Goal: Information Seeking & Learning: Compare options

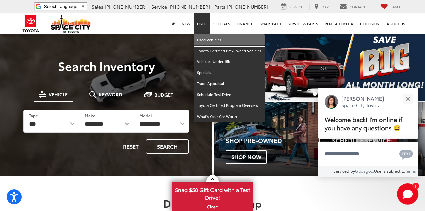
click at [203, 42] on link "Used Vehicles" at bounding box center [229, 40] width 71 height 11
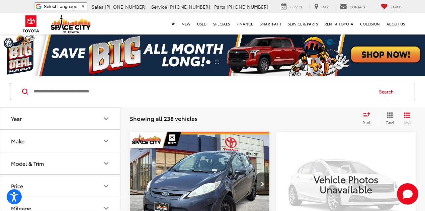
click at [146, 92] on input "Search by Make, Model, or Keyword" at bounding box center [203, 91] width 340 height 16
paste input "******"
type input "******"
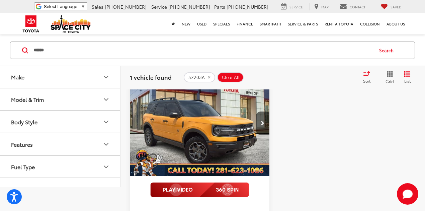
scroll to position [67, 0]
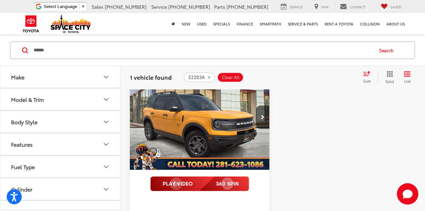
click at [227, 118] on img "2022 Ford Bronco Sport Badlands 0" at bounding box center [200, 118] width 141 height 106
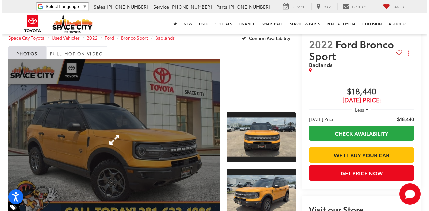
scroll to position [22, 0]
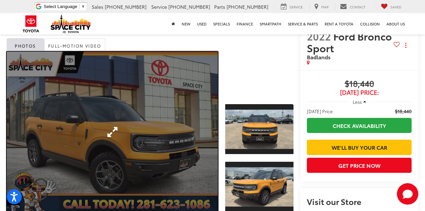
click at [157, 104] on link "Expand Photo 0" at bounding box center [112, 132] width 211 height 161
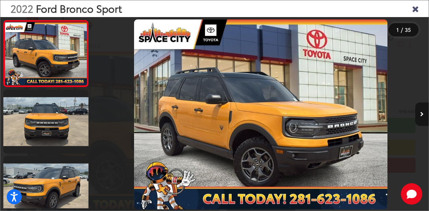
click at [419, 114] on button "Next image" at bounding box center [421, 114] width 13 height 23
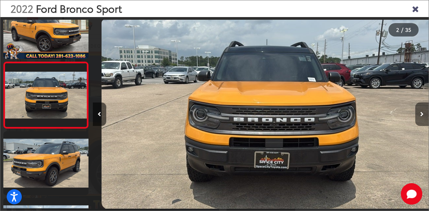
scroll to position [0, 338]
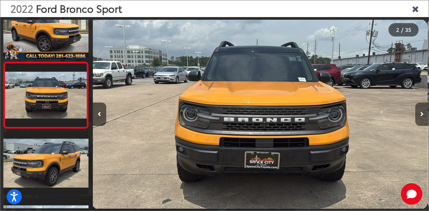
click at [419, 114] on button "Next image" at bounding box center [421, 114] width 13 height 23
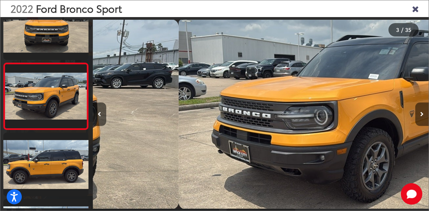
scroll to position [92, 0]
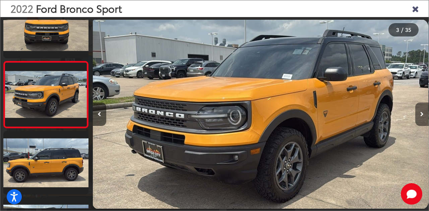
click at [419, 114] on button "Next image" at bounding box center [421, 114] width 13 height 23
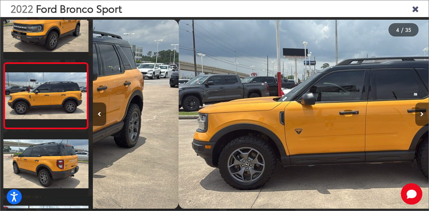
scroll to position [158, 0]
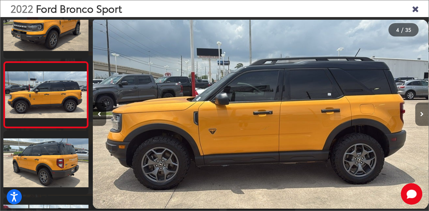
click at [419, 114] on button "Next image" at bounding box center [421, 114] width 13 height 23
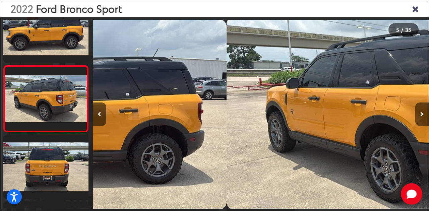
scroll to position [224, 0]
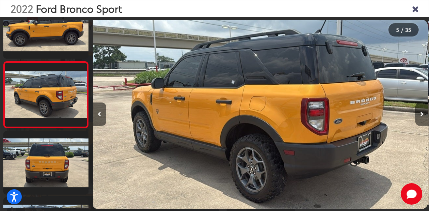
click at [419, 114] on button "Next image" at bounding box center [421, 114] width 13 height 23
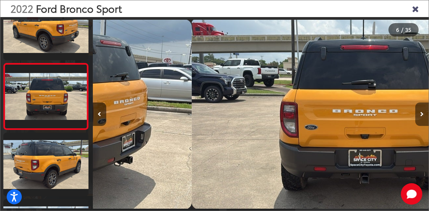
scroll to position [291, 0]
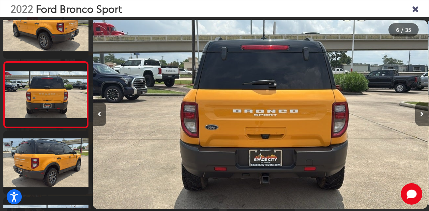
click at [419, 114] on button "Next image" at bounding box center [421, 114] width 13 height 23
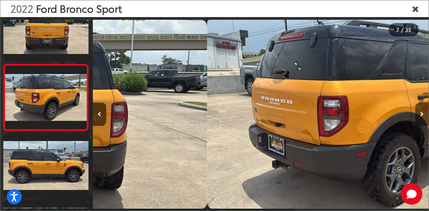
scroll to position [357, 0]
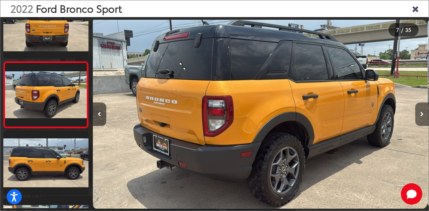
click at [419, 114] on button "Next image" at bounding box center [421, 114] width 13 height 23
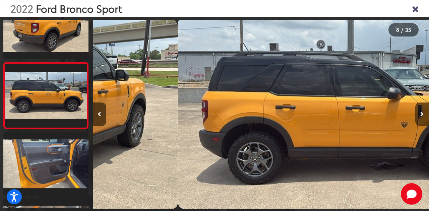
scroll to position [423, 0]
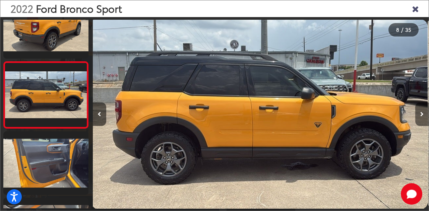
click at [419, 114] on button "Next image" at bounding box center [421, 114] width 13 height 23
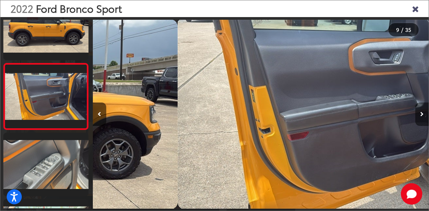
scroll to position [490, 0]
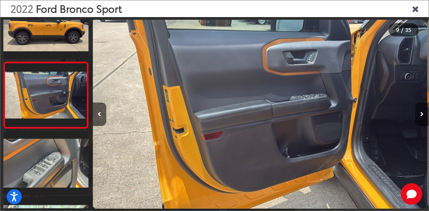
click at [419, 114] on button "Next image" at bounding box center [421, 114] width 13 height 23
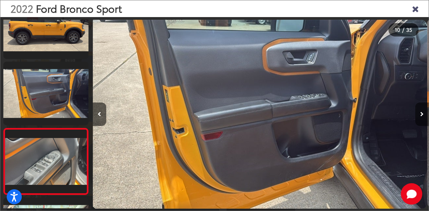
scroll to position [0, 0]
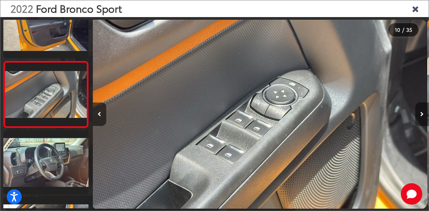
click at [419, 114] on button "Next image" at bounding box center [421, 114] width 13 height 23
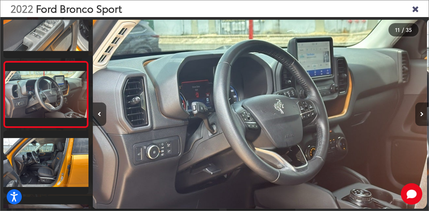
click at [419, 114] on button "Next image" at bounding box center [421, 114] width 13 height 23
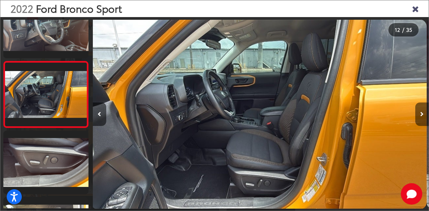
click at [419, 114] on button "Next image" at bounding box center [421, 114] width 13 height 23
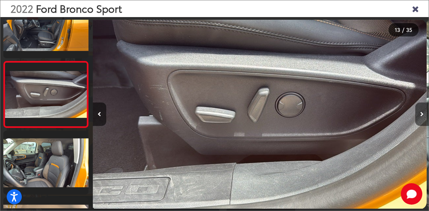
click at [419, 114] on button "Next image" at bounding box center [421, 114] width 13 height 23
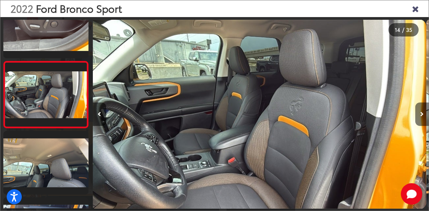
click at [419, 114] on button "Next image" at bounding box center [421, 114] width 13 height 23
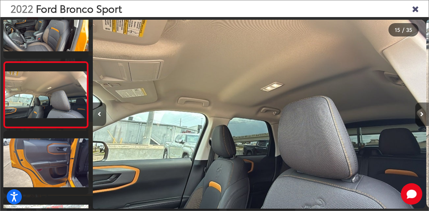
click at [419, 114] on button "Next image" at bounding box center [421, 114] width 13 height 23
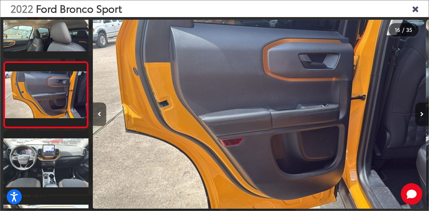
click at [419, 114] on button "Next image" at bounding box center [421, 114] width 13 height 23
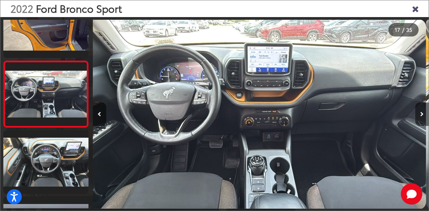
click at [420, 114] on icon "Next image" at bounding box center [421, 114] width 3 height 5
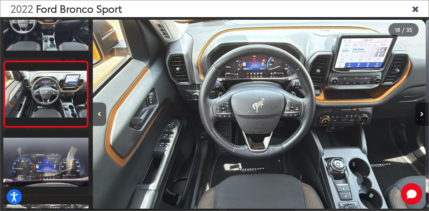
click at [420, 114] on icon "Next image" at bounding box center [421, 114] width 3 height 5
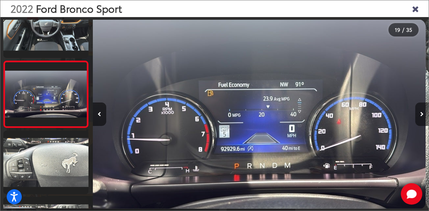
click at [420, 114] on button "Next image" at bounding box center [421, 114] width 13 height 23
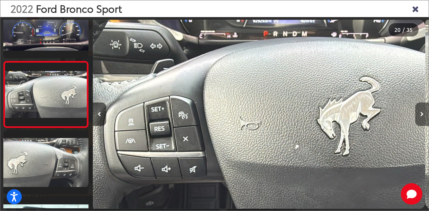
click at [421, 116] on icon "Next image" at bounding box center [421, 114] width 3 height 5
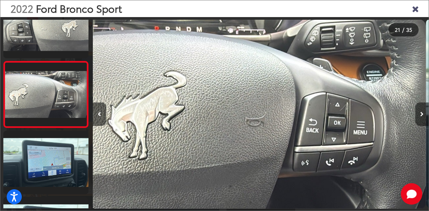
click at [421, 116] on icon "Next image" at bounding box center [421, 114] width 3 height 5
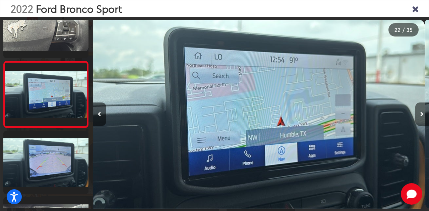
click at [421, 116] on icon "Next image" at bounding box center [421, 114] width 3 height 5
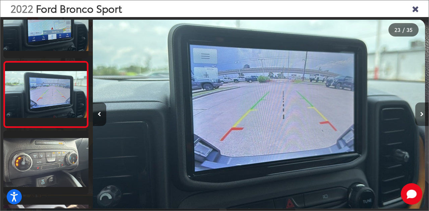
click at [421, 116] on icon "Next image" at bounding box center [421, 114] width 3 height 5
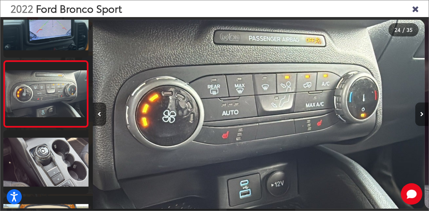
click at [421, 116] on icon "Next image" at bounding box center [421, 114] width 3 height 5
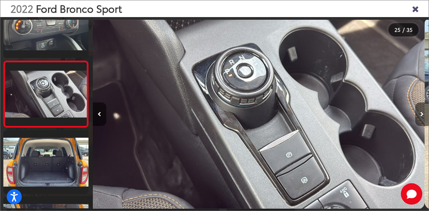
click at [421, 116] on icon "Next image" at bounding box center [421, 114] width 3 height 5
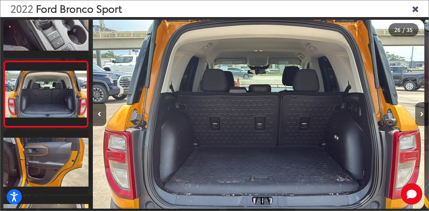
click at [421, 116] on icon "Next image" at bounding box center [421, 114] width 3 height 5
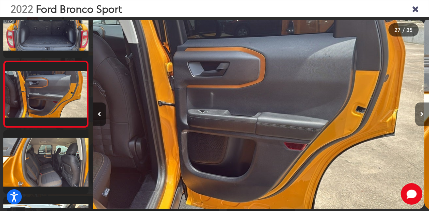
click at [421, 116] on icon "Next image" at bounding box center [421, 114] width 3 height 5
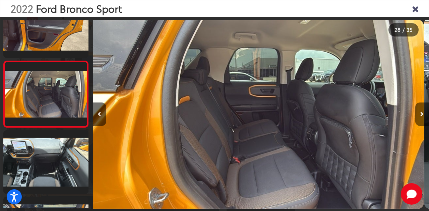
click at [421, 116] on icon "Next image" at bounding box center [421, 114] width 3 height 5
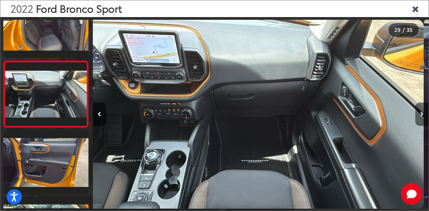
click at [421, 116] on icon "Next image" at bounding box center [421, 114] width 3 height 5
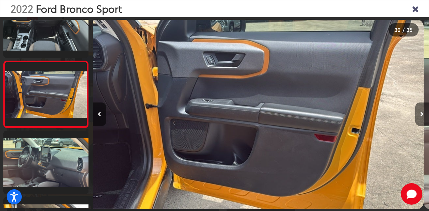
click at [421, 116] on icon "Next image" at bounding box center [421, 114] width 3 height 5
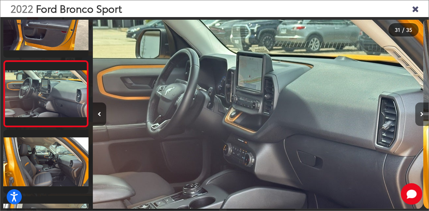
click at [421, 116] on icon "Next image" at bounding box center [421, 114] width 3 height 5
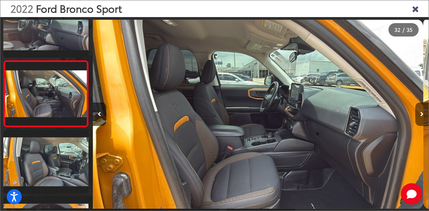
click at [421, 116] on icon "Next image" at bounding box center [421, 114] width 3 height 5
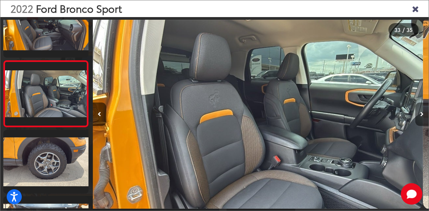
click at [421, 116] on icon "Next image" at bounding box center [421, 114] width 3 height 5
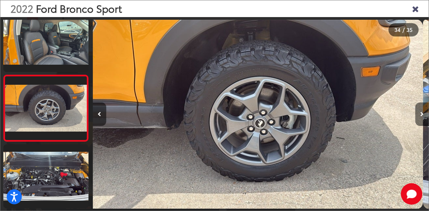
click at [421, 116] on icon "Next image" at bounding box center [421, 114] width 3 height 5
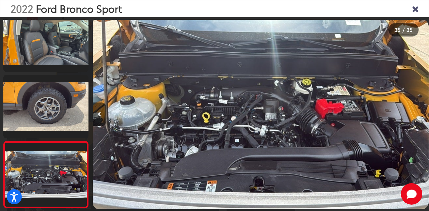
click at [421, 116] on div at bounding box center [386, 114] width 84 height 194
click at [412, 9] on icon "Close gallery" at bounding box center [415, 8] width 7 height 9
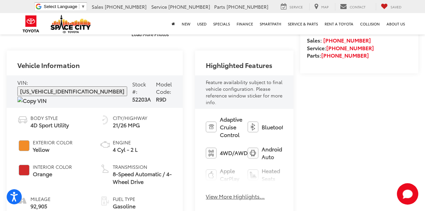
click at [47, 97] on img at bounding box center [31, 101] width 29 height 8
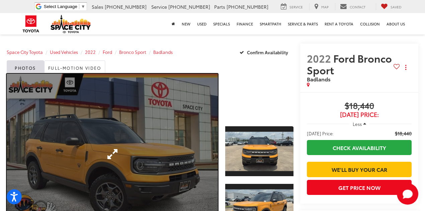
click at [158, 120] on link "Expand Photo 0" at bounding box center [112, 154] width 211 height 161
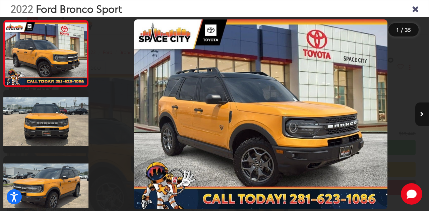
click at [414, 10] on icon "Close gallery" at bounding box center [415, 8] width 7 height 9
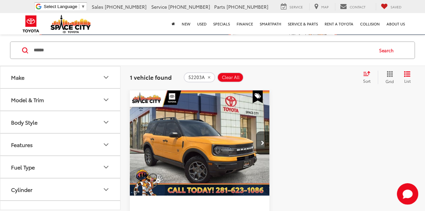
click at [97, 52] on input "******" at bounding box center [203, 50] width 340 height 16
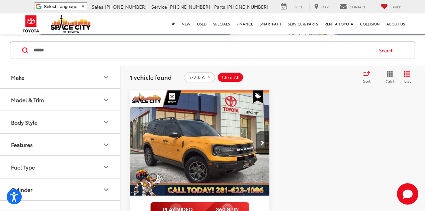
click at [97, 52] on input "******" at bounding box center [203, 50] width 340 height 16
paste input "Search by Make, Model, or Keyword"
type input "*****"
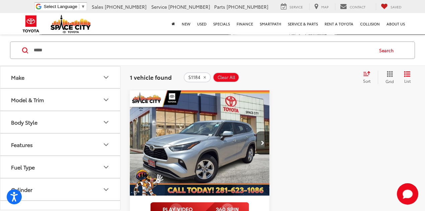
click at [226, 111] on img "2024 Toyota HIGHLANDER LE 0" at bounding box center [200, 143] width 141 height 106
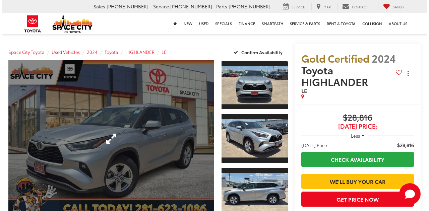
scroll to position [22, 0]
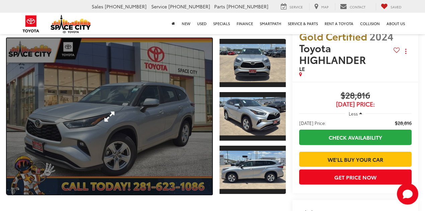
click at [105, 99] on link "Expand Photo 0" at bounding box center [110, 116] width 206 height 156
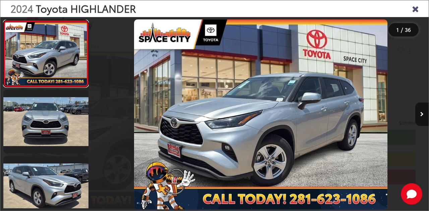
scroll to position [0, 0]
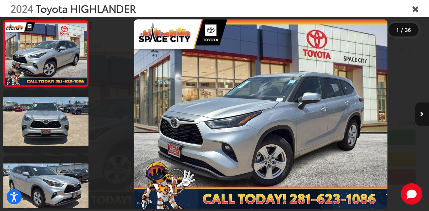
click at [420, 111] on button "Next image" at bounding box center [421, 114] width 13 height 23
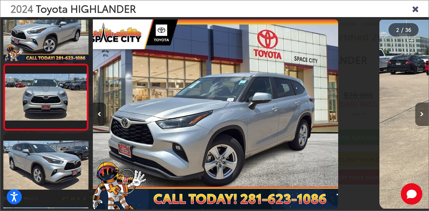
scroll to position [25, 0]
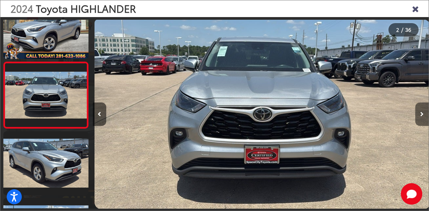
click at [420, 111] on button "Next image" at bounding box center [421, 114] width 13 height 23
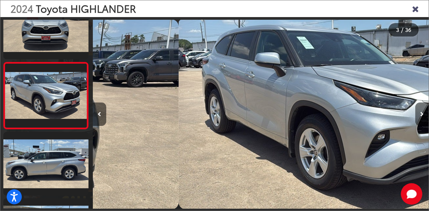
scroll to position [92, 0]
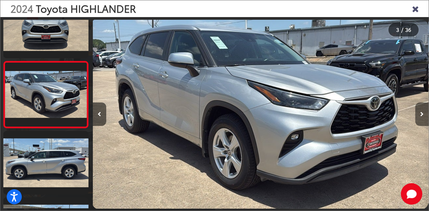
click at [420, 111] on button "Next image" at bounding box center [421, 114] width 13 height 23
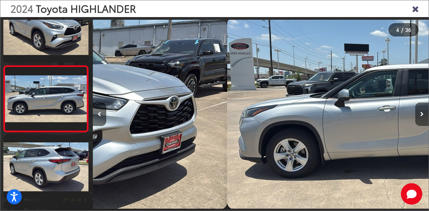
scroll to position [158, 0]
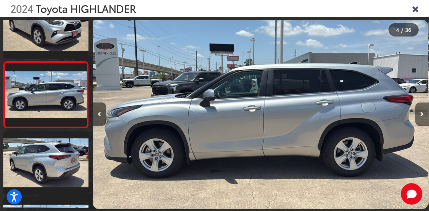
click at [420, 111] on button "Next image" at bounding box center [421, 114] width 13 height 23
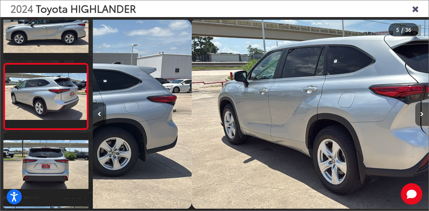
scroll to position [224, 0]
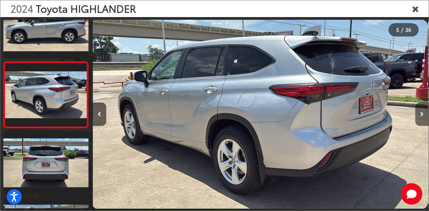
click at [420, 111] on button "Next image" at bounding box center [421, 114] width 13 height 23
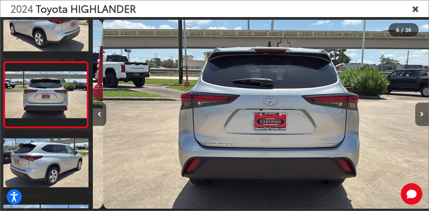
scroll to position [0, 1680]
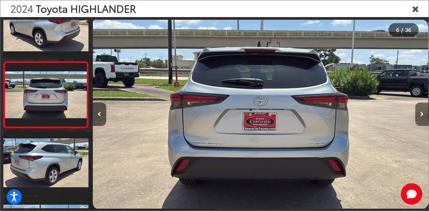
click at [420, 111] on button "Next image" at bounding box center [421, 114] width 13 height 23
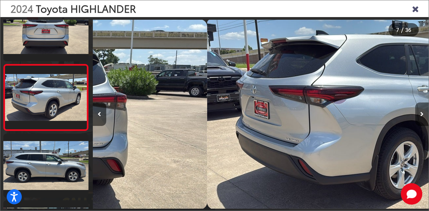
scroll to position [357, 0]
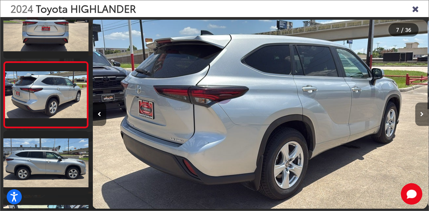
click at [420, 111] on button "Next image" at bounding box center [421, 114] width 13 height 23
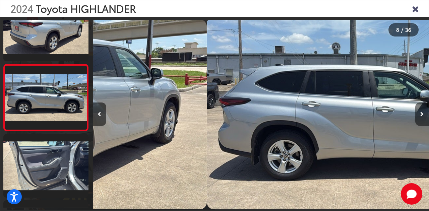
scroll to position [423, 0]
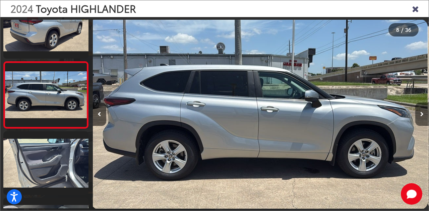
click at [420, 111] on button "Next image" at bounding box center [421, 114] width 13 height 23
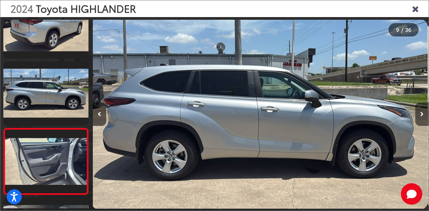
scroll to position [0, 0]
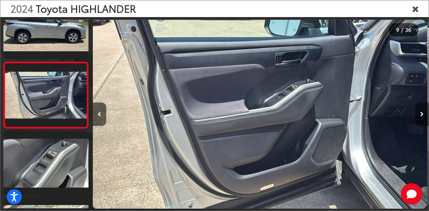
click at [420, 111] on button "Next image" at bounding box center [421, 114] width 13 height 23
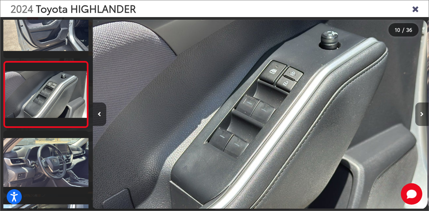
click at [420, 111] on button "Next image" at bounding box center [421, 114] width 13 height 23
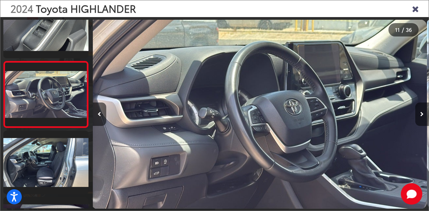
click at [420, 111] on button "Next image" at bounding box center [421, 114] width 13 height 23
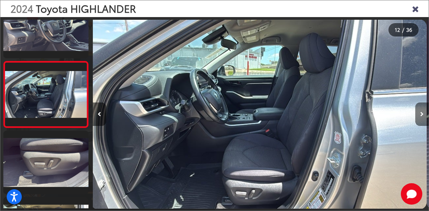
click at [420, 111] on button "Next image" at bounding box center [421, 114] width 13 height 23
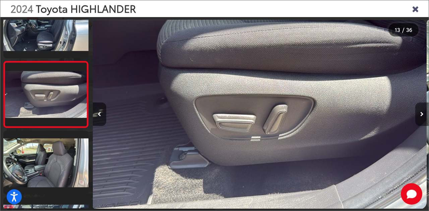
click at [420, 111] on button "Next image" at bounding box center [421, 114] width 13 height 23
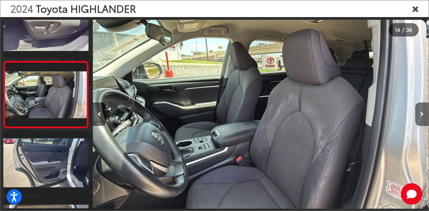
click at [420, 111] on button "Next image" at bounding box center [421, 114] width 13 height 23
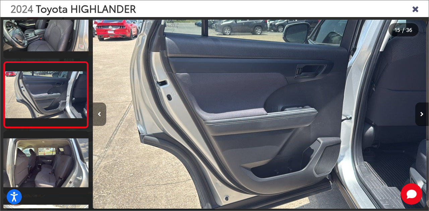
click at [95, 114] on button "Previous image" at bounding box center [99, 114] width 13 height 23
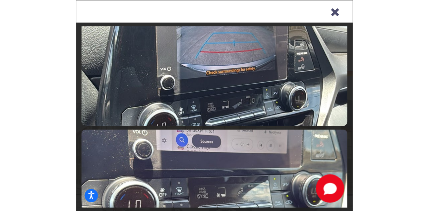
scroll to position [1087, 0]
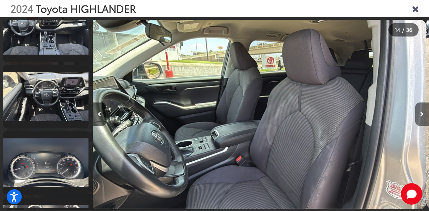
click at [418, 112] on button "Next image" at bounding box center [421, 114] width 13 height 23
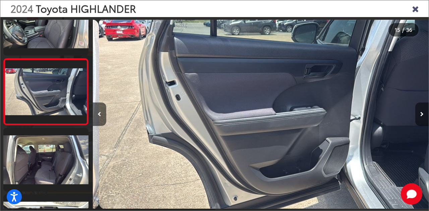
scroll to position [888, 0]
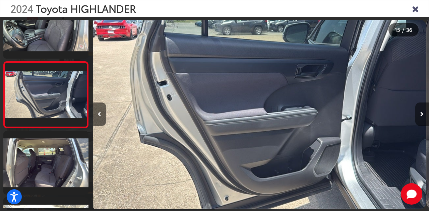
click at [418, 112] on button "Next image" at bounding box center [421, 114] width 13 height 23
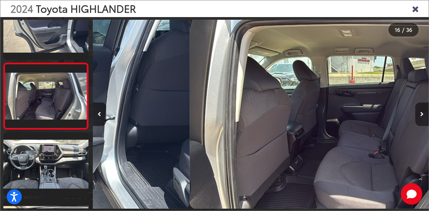
scroll to position [955, 0]
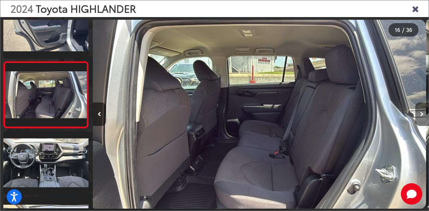
click at [418, 112] on button "Next image" at bounding box center [421, 114] width 13 height 23
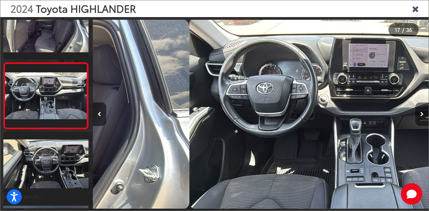
scroll to position [1022, 0]
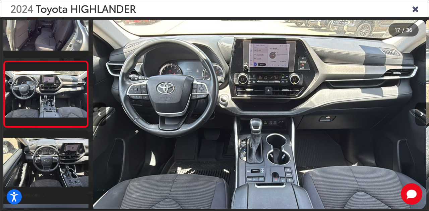
click at [418, 112] on button "Next image" at bounding box center [421, 114] width 13 height 23
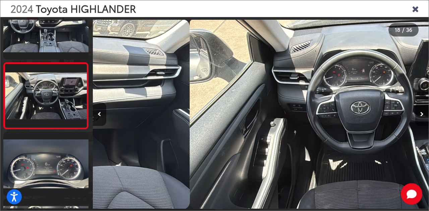
scroll to position [1088, 0]
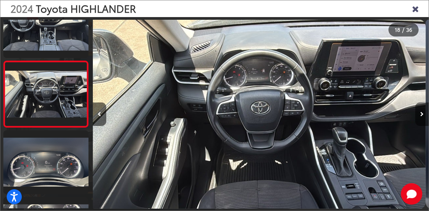
click at [418, 112] on button "Next image" at bounding box center [421, 114] width 13 height 23
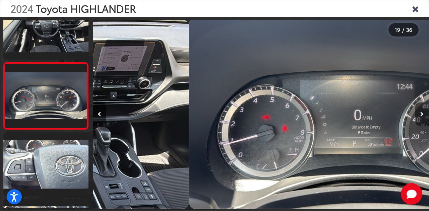
scroll to position [1154, 0]
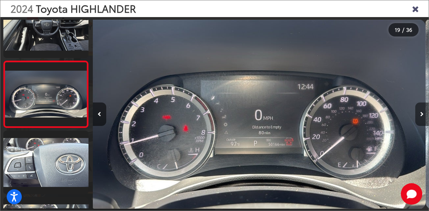
click at [418, 112] on button "Next image" at bounding box center [421, 114] width 13 height 23
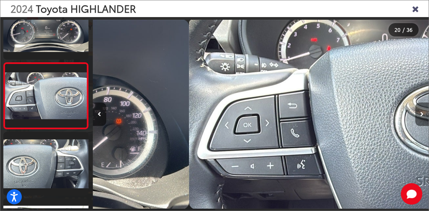
scroll to position [1221, 0]
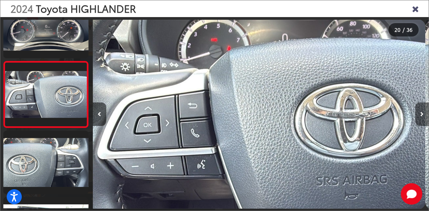
click at [418, 112] on button "Next image" at bounding box center [421, 114] width 13 height 23
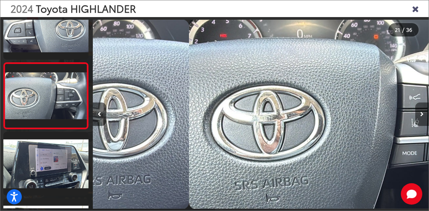
scroll to position [1287, 0]
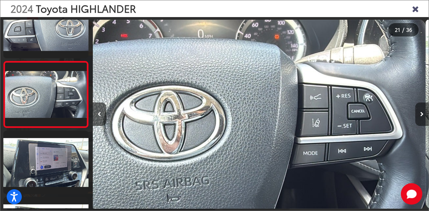
click at [418, 112] on button "Next image" at bounding box center [421, 114] width 13 height 23
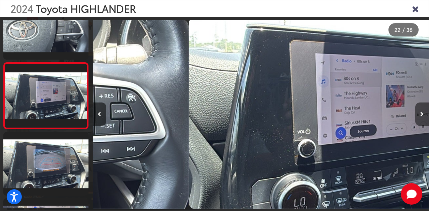
scroll to position [1353, 0]
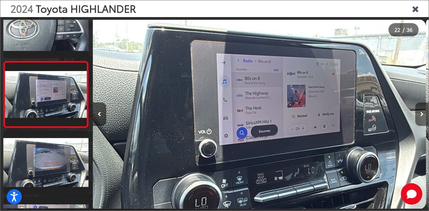
click at [418, 112] on button "Next image" at bounding box center [421, 114] width 13 height 23
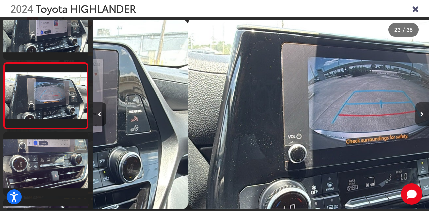
scroll to position [1420, 0]
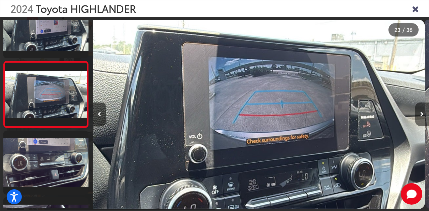
click at [418, 112] on button "Next image" at bounding box center [421, 114] width 13 height 23
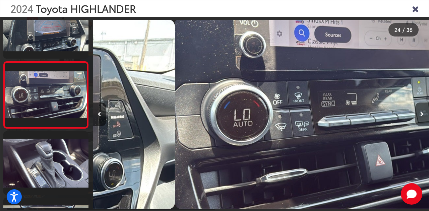
scroll to position [1487, 0]
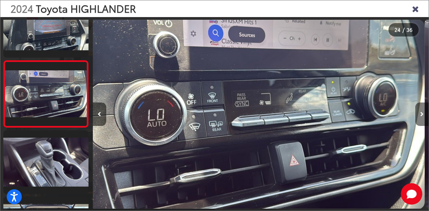
click at [418, 112] on button "Next image" at bounding box center [421, 114] width 13 height 23
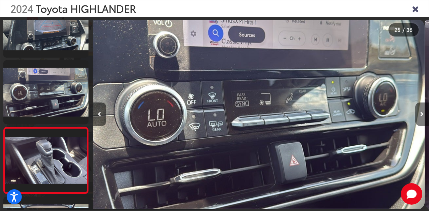
scroll to position [0, 7964]
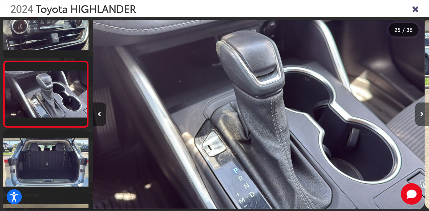
click at [418, 112] on button "Next image" at bounding box center [421, 114] width 13 height 23
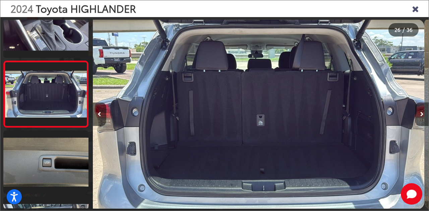
click at [418, 112] on button "Next image" at bounding box center [421, 114] width 13 height 23
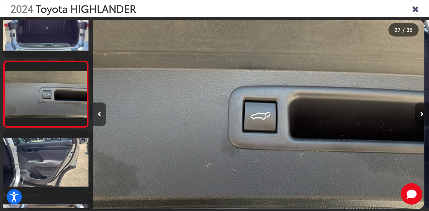
click at [418, 112] on button "Next image" at bounding box center [421, 114] width 13 height 23
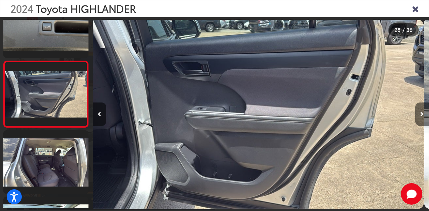
click at [418, 112] on button "Next image" at bounding box center [421, 114] width 13 height 23
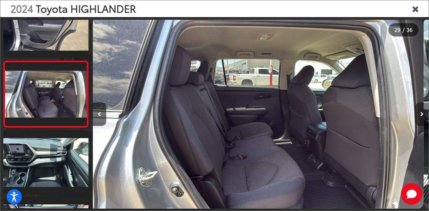
click at [418, 112] on button "Next image" at bounding box center [421, 114] width 13 height 23
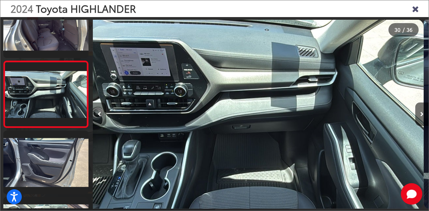
click at [103, 113] on button "Previous image" at bounding box center [99, 114] width 13 height 23
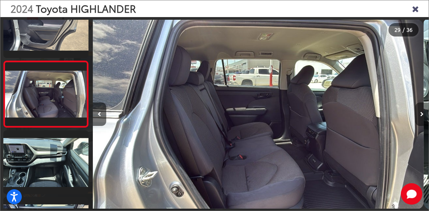
click at [422, 115] on icon "Next image" at bounding box center [421, 114] width 3 height 5
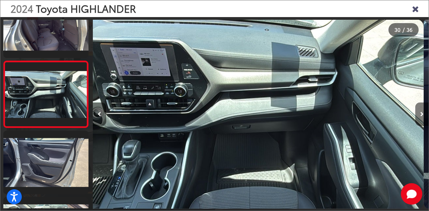
click at [422, 115] on icon "Next image" at bounding box center [421, 114] width 3 height 5
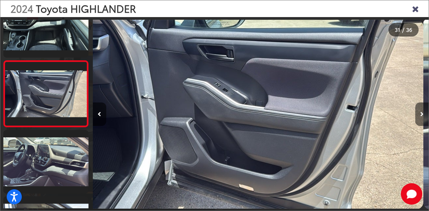
click at [422, 115] on icon "Next image" at bounding box center [421, 114] width 3 height 5
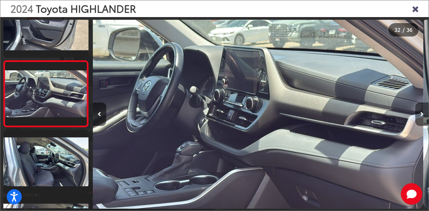
click at [422, 115] on icon "Next image" at bounding box center [421, 114] width 3 height 5
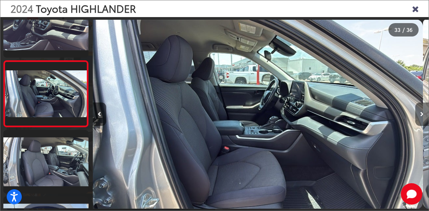
click at [422, 115] on icon "Next image" at bounding box center [421, 114] width 3 height 5
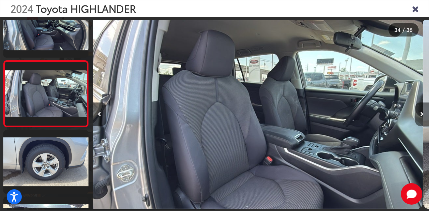
click at [422, 115] on icon "Next image" at bounding box center [421, 114] width 3 height 5
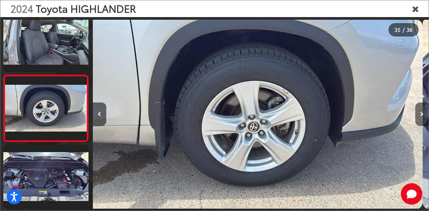
click at [422, 115] on icon "Next image" at bounding box center [421, 114] width 3 height 5
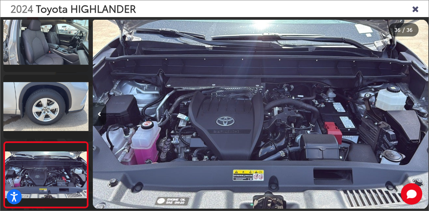
click at [422, 115] on div at bounding box center [386, 114] width 84 height 194
click at [417, 10] on icon "Close gallery" at bounding box center [415, 8] width 7 height 9
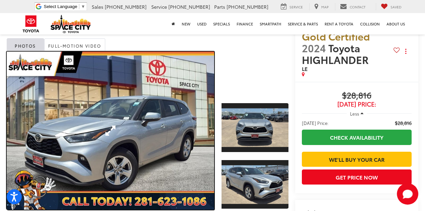
click at [155, 111] on link "Expand Photo 0" at bounding box center [111, 131] width 208 height 158
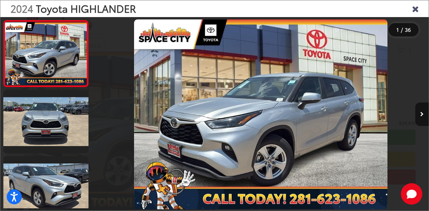
click at [236, 98] on img "2024 Toyota HIGHLANDER LE 0" at bounding box center [260, 114] width 253 height 190
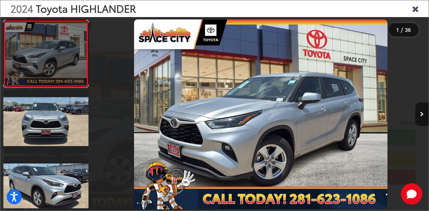
click at [42, 52] on link at bounding box center [45, 53] width 85 height 67
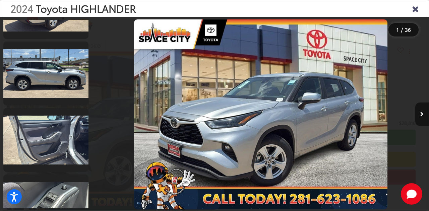
click at [408, 8] on div "2024 Toyota HIGHLANDER" at bounding box center [214, 8] width 428 height 17
click at [415, 8] on icon "Close gallery" at bounding box center [415, 8] width 7 height 9
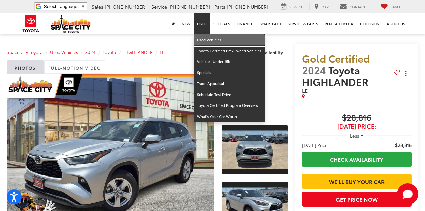
click at [203, 37] on link "Used Vehicles" at bounding box center [229, 40] width 71 height 11
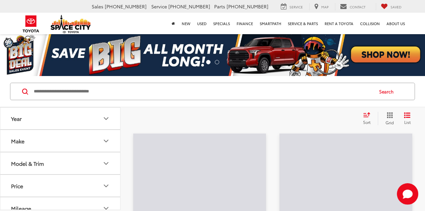
click at [145, 86] on input "Search by Make, Model, or Keyword" at bounding box center [203, 91] width 340 height 16
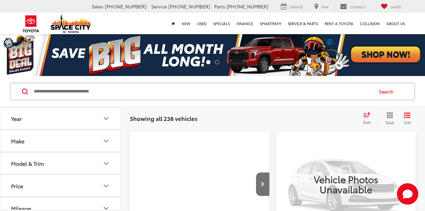
paste input "*****"
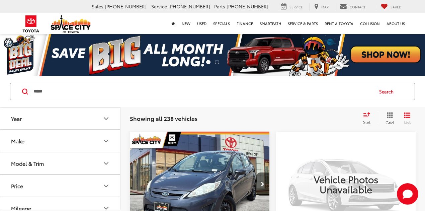
type input "*****"
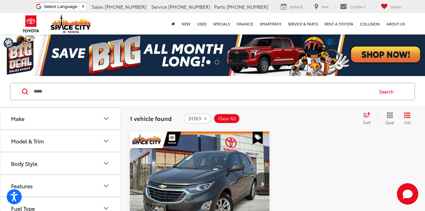
scroll to position [45, 0]
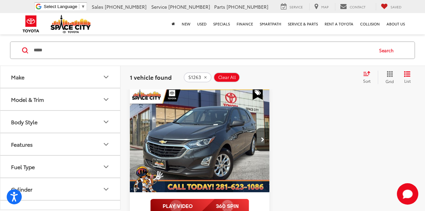
click at [223, 123] on img "2020 Chevrolet Equinox LS 0" at bounding box center [200, 140] width 141 height 106
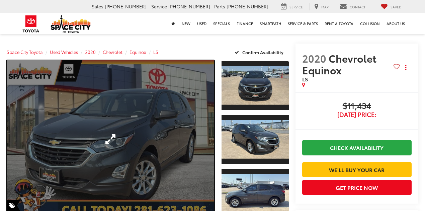
click at [163, 111] on link "Expand Photo 0" at bounding box center [111, 139] width 208 height 158
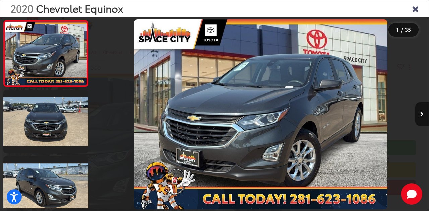
click at [425, 113] on div "2020 Chevrolet Equinox 1 / 35" at bounding box center [214, 105] width 429 height 211
click at [425, 113] on button "Next image" at bounding box center [421, 114] width 13 height 23
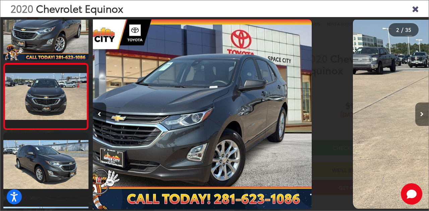
scroll to position [25, 0]
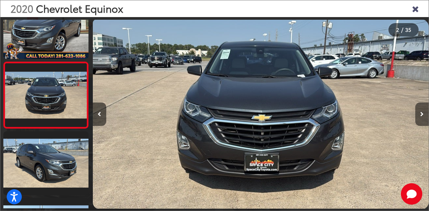
click at [425, 113] on button "Next image" at bounding box center [421, 114] width 13 height 23
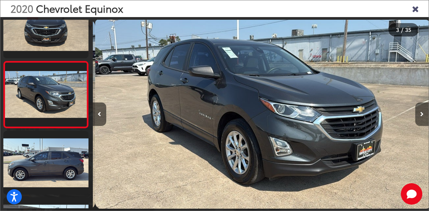
scroll to position [0, 672]
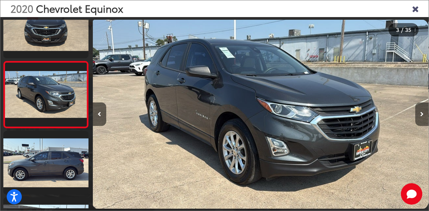
click at [423, 113] on icon "Next image" at bounding box center [421, 114] width 3 height 5
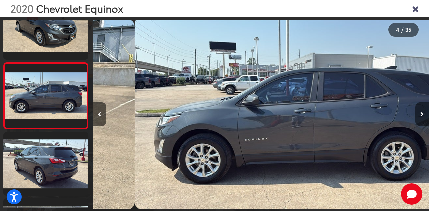
scroll to position [158, 0]
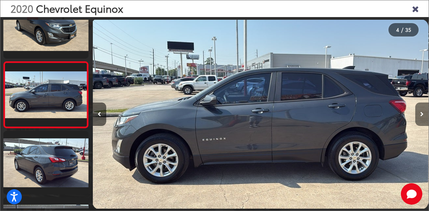
click at [423, 113] on icon "Next image" at bounding box center [421, 114] width 3 height 5
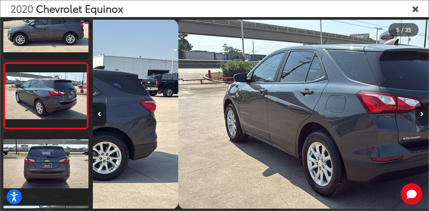
scroll to position [224, 0]
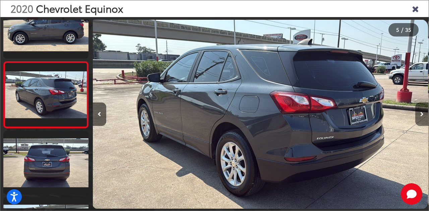
click at [423, 113] on icon "Next image" at bounding box center [421, 114] width 3 height 5
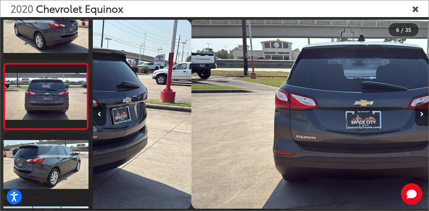
scroll to position [291, 0]
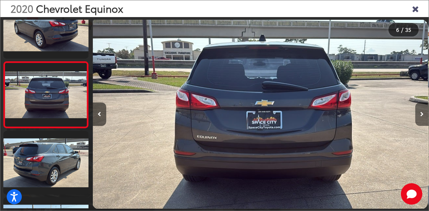
click at [423, 113] on icon "Next image" at bounding box center [421, 114] width 3 height 5
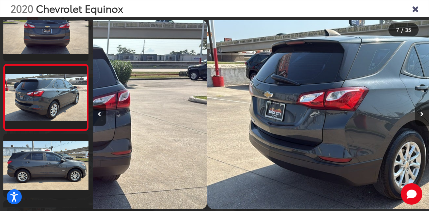
scroll to position [357, 0]
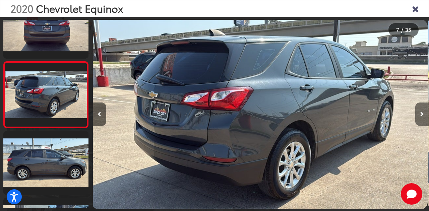
click at [423, 113] on icon "Next image" at bounding box center [421, 114] width 3 height 5
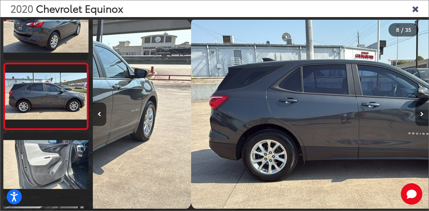
scroll to position [423, 0]
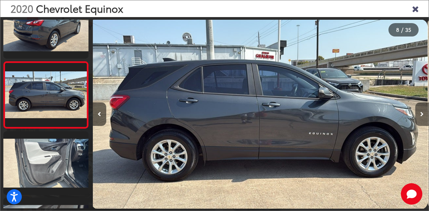
click at [423, 113] on icon "Next image" at bounding box center [421, 114] width 3 height 5
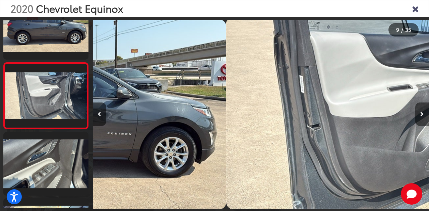
scroll to position [0, 0]
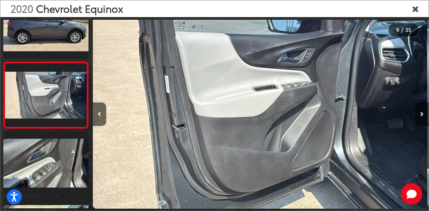
click at [423, 113] on icon "Next image" at bounding box center [421, 114] width 3 height 5
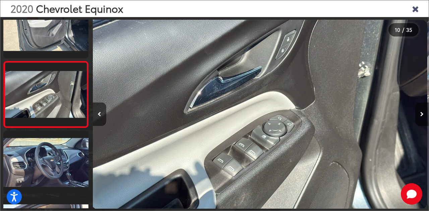
click at [423, 113] on icon "Next image" at bounding box center [421, 114] width 3 height 5
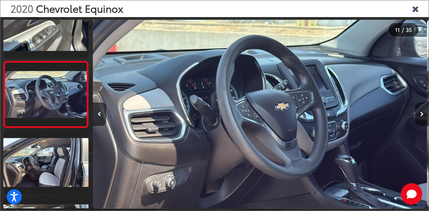
click at [423, 113] on icon "Next image" at bounding box center [421, 114] width 3 height 5
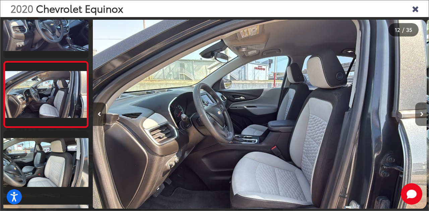
click at [423, 113] on icon "Next image" at bounding box center [421, 114] width 3 height 5
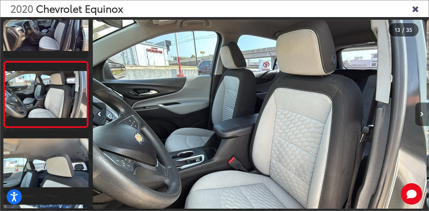
click at [423, 113] on icon "Next image" at bounding box center [421, 114] width 3 height 5
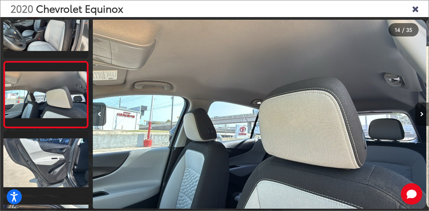
click at [423, 113] on icon "Next image" at bounding box center [421, 114] width 3 height 5
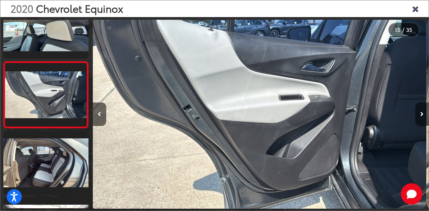
click at [423, 113] on icon "Next image" at bounding box center [421, 114] width 3 height 5
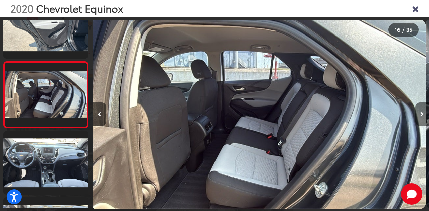
click at [423, 113] on icon "Next image" at bounding box center [421, 114] width 3 height 5
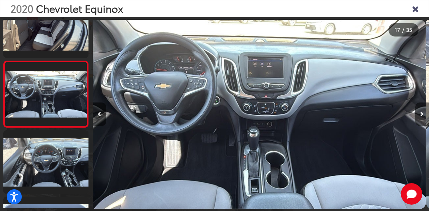
click at [423, 113] on icon "Next image" at bounding box center [421, 114] width 3 height 5
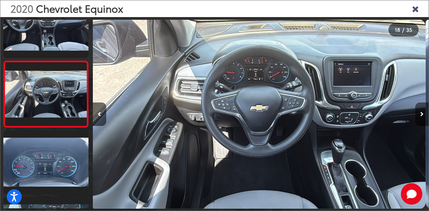
click at [423, 113] on icon "Next image" at bounding box center [421, 114] width 3 height 5
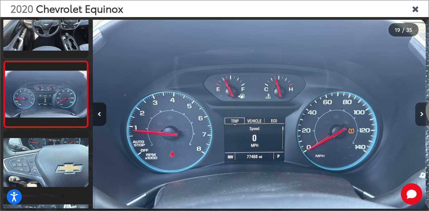
click at [423, 113] on icon "Next image" at bounding box center [421, 114] width 3 height 5
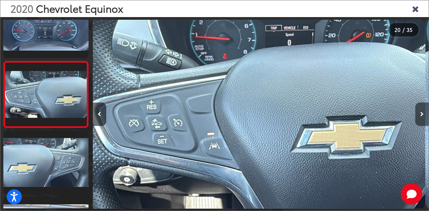
click at [423, 113] on icon "Next image" at bounding box center [421, 114] width 3 height 5
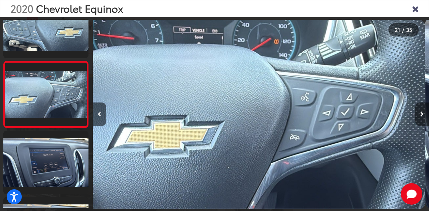
click at [423, 113] on icon "Next image" at bounding box center [421, 114] width 3 height 5
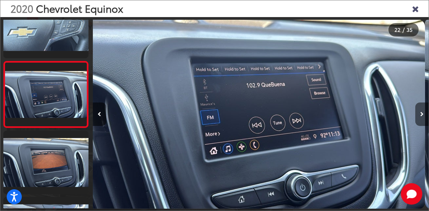
click at [423, 113] on icon "Next image" at bounding box center [421, 114] width 3 height 5
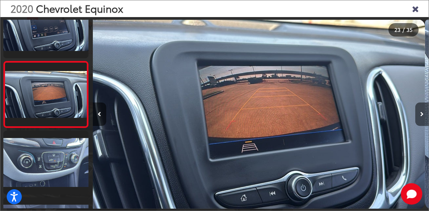
click at [419, 110] on button "Next image" at bounding box center [421, 114] width 13 height 23
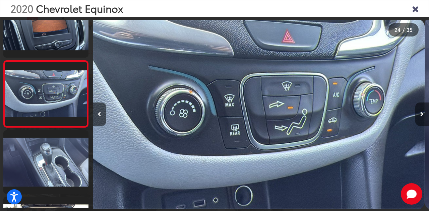
click at [419, 110] on button "Next image" at bounding box center [421, 114] width 13 height 23
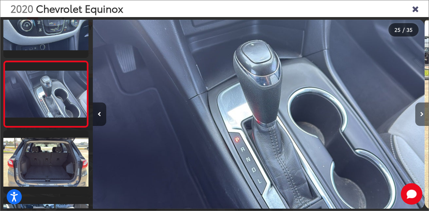
click at [419, 110] on button "Next image" at bounding box center [421, 114] width 13 height 23
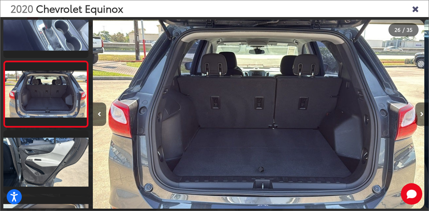
click at [419, 110] on button "Next image" at bounding box center [421, 114] width 13 height 23
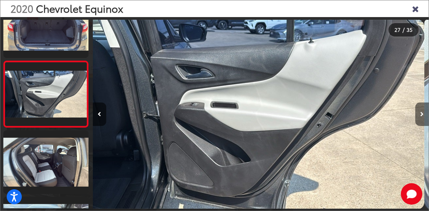
click at [419, 110] on button "Next image" at bounding box center [421, 114] width 13 height 23
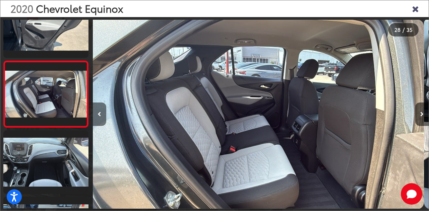
click at [98, 108] on button "Previous image" at bounding box center [99, 114] width 13 height 23
